Goal: Information Seeking & Learning: Find specific fact

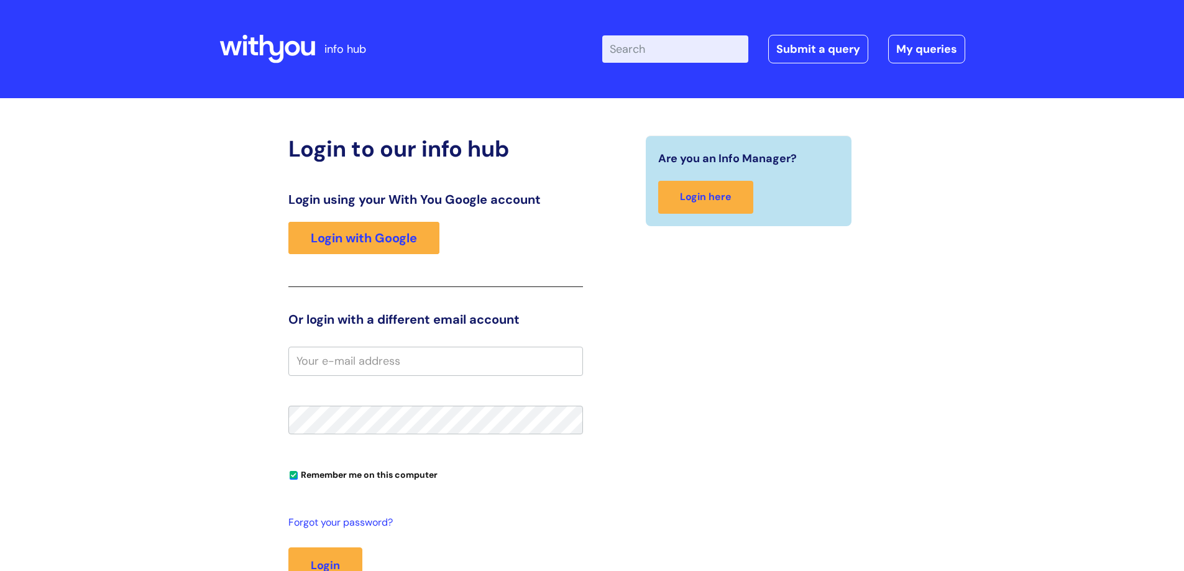
click at [377, 237] on link "Login with Google" at bounding box center [363, 238] width 151 height 32
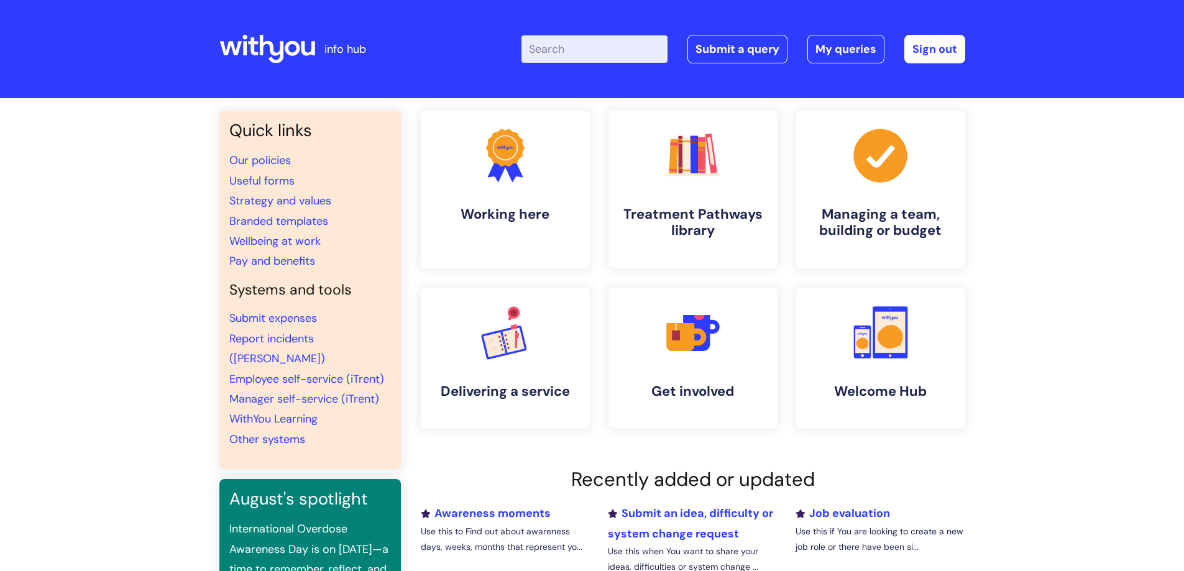
click at [588, 50] on input "Enter your search term here..." at bounding box center [595, 48] width 146 height 27
click at [569, 45] on input "Enter your search term here..." at bounding box center [595, 48] width 146 height 27
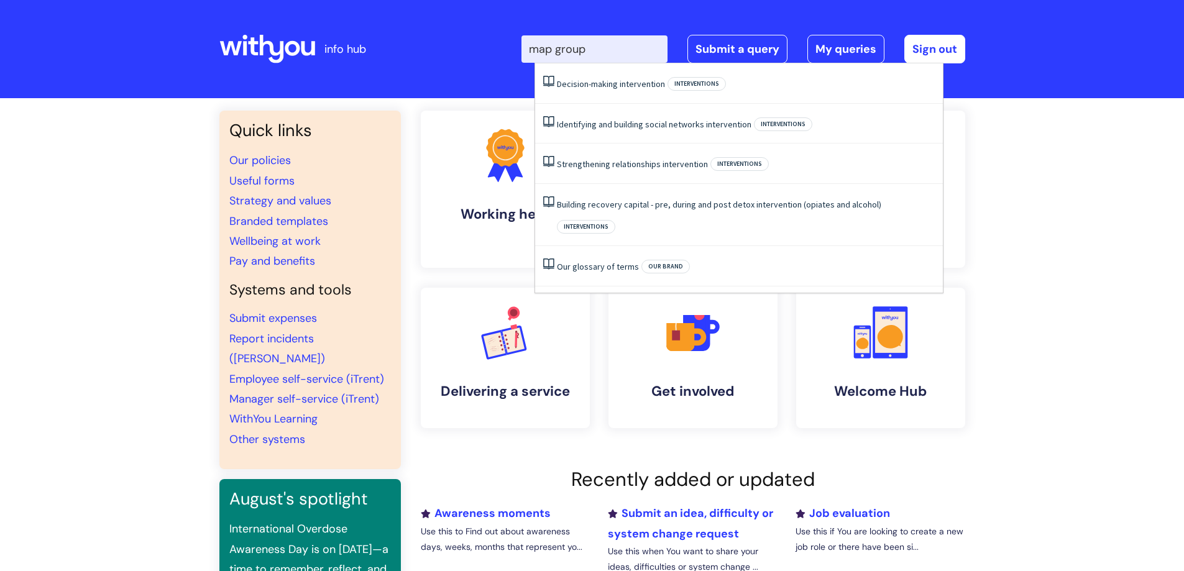
type input "map group"
click button "Search" at bounding box center [0, 0] width 0 height 0
